Goal: Information Seeking & Learning: Understand process/instructions

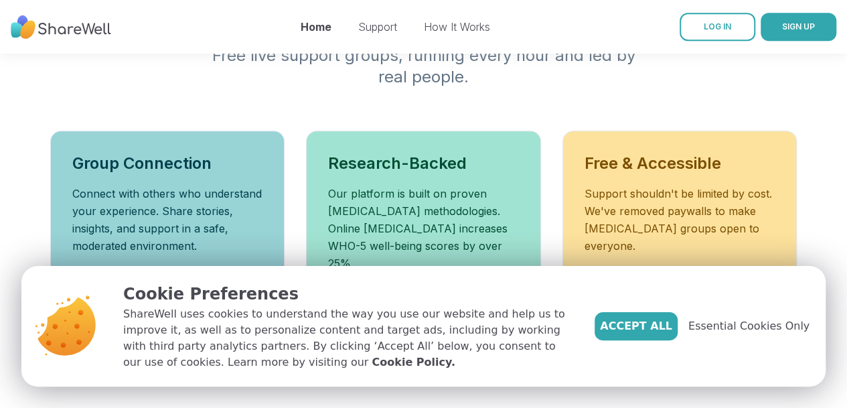
scroll to position [481, 0]
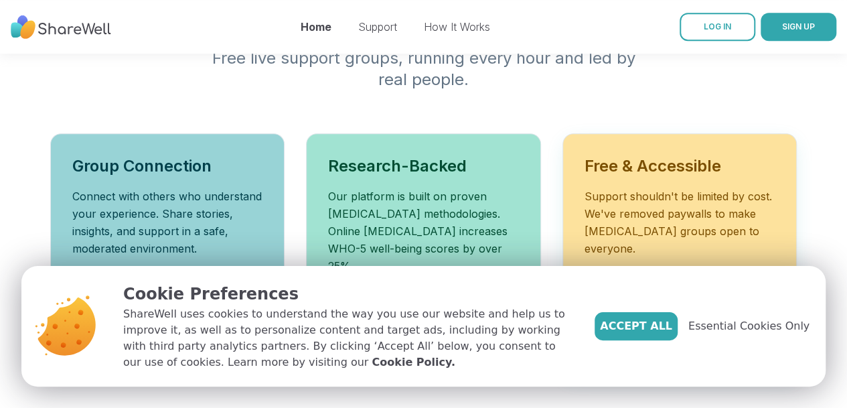
click at [675, 155] on h3 "Free & Accessible" at bounding box center [679, 165] width 191 height 21
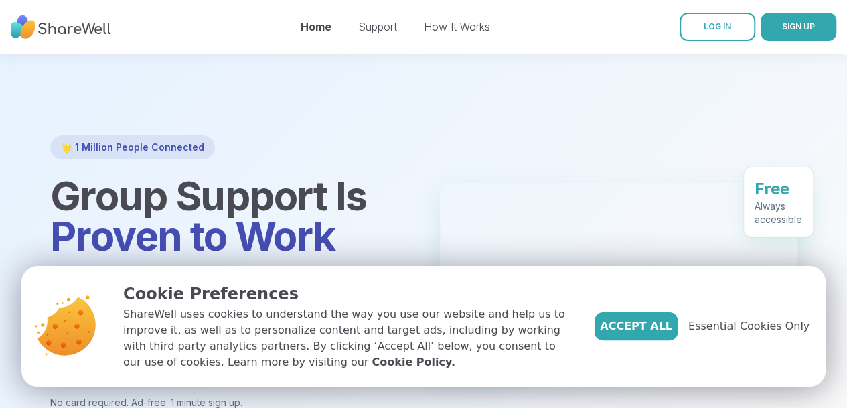
scroll to position [0, 0]
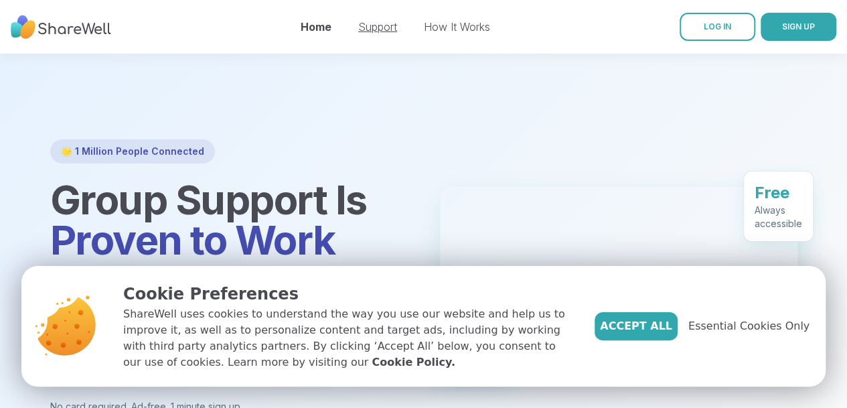
click at [378, 27] on link "Support" at bounding box center [377, 26] width 39 height 13
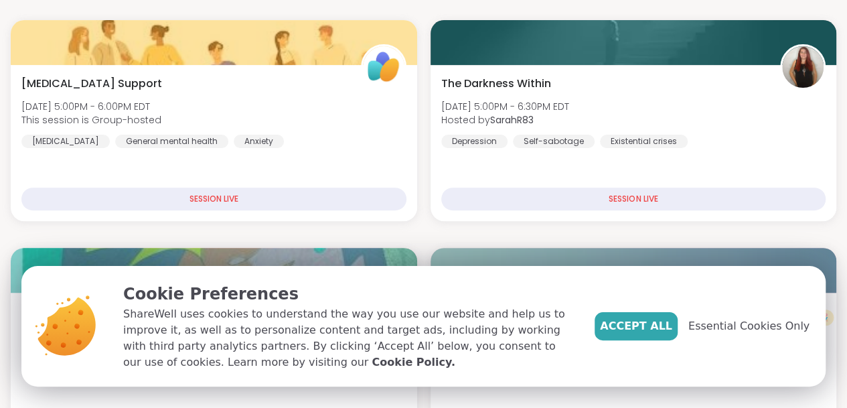
scroll to position [177, 0]
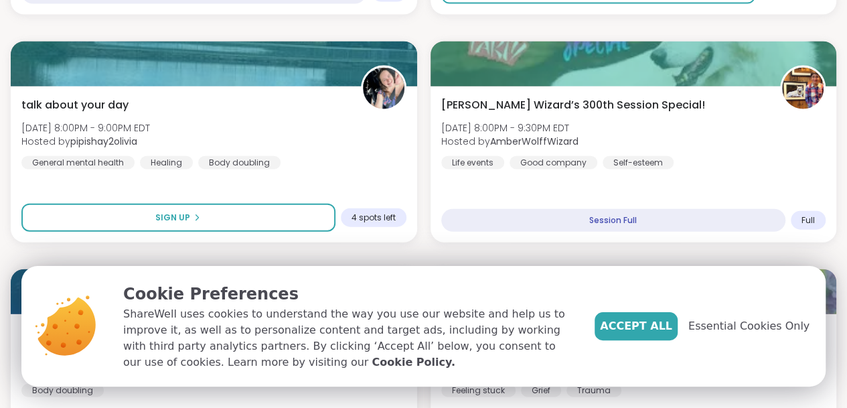
scroll to position [1556, 0]
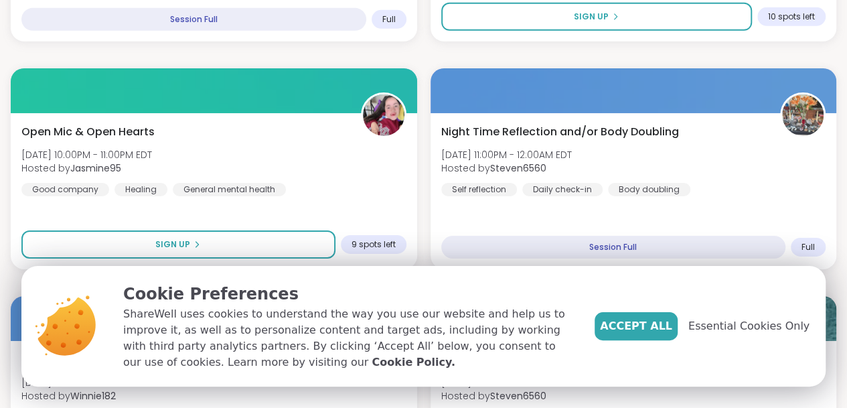
click at [802, 254] on section "Search Filter All Growth Mental Health Relationships Life Events Physical Healt…" at bounding box center [423, 4] width 847 height 4254
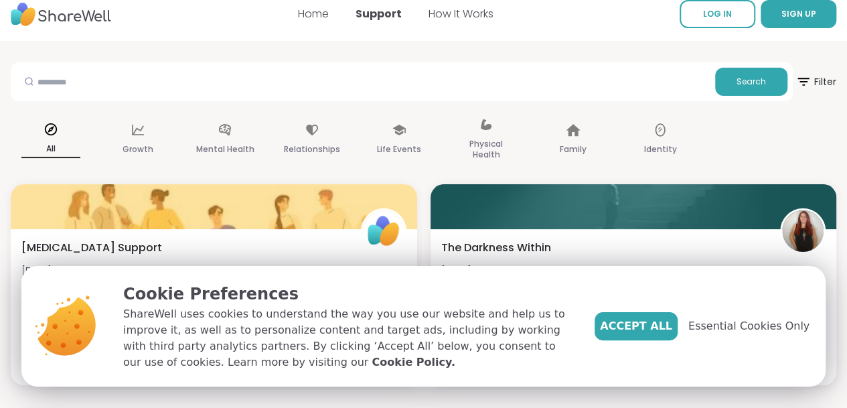
scroll to position [0, 0]
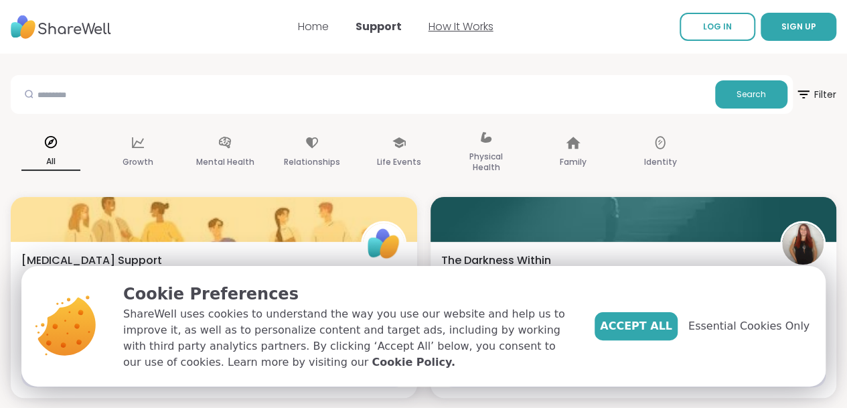
click at [475, 23] on link "How It Works" at bounding box center [460, 26] width 65 height 15
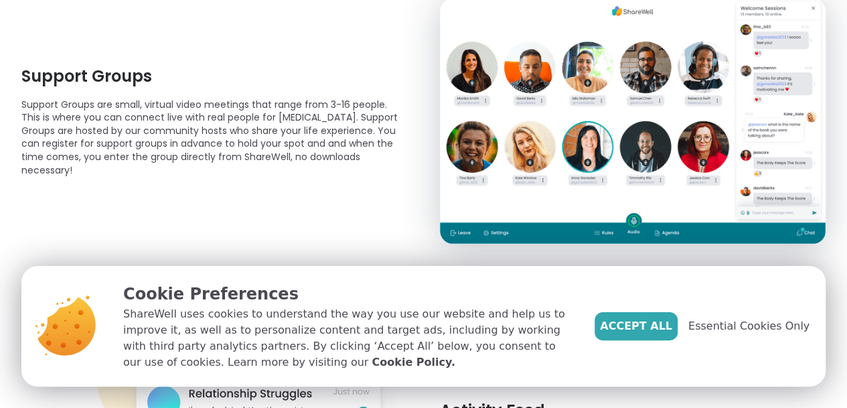
click at [730, 191] on img at bounding box center [633, 121] width 386 height 246
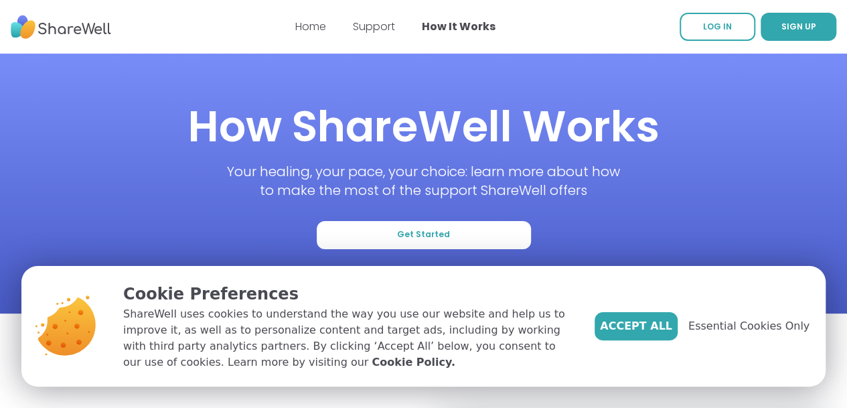
click at [543, 41] on nav "Home Support How It Works LOG IN SIGN UP" at bounding box center [423, 27] width 847 height 54
